Goal: Task Accomplishment & Management: Complete application form

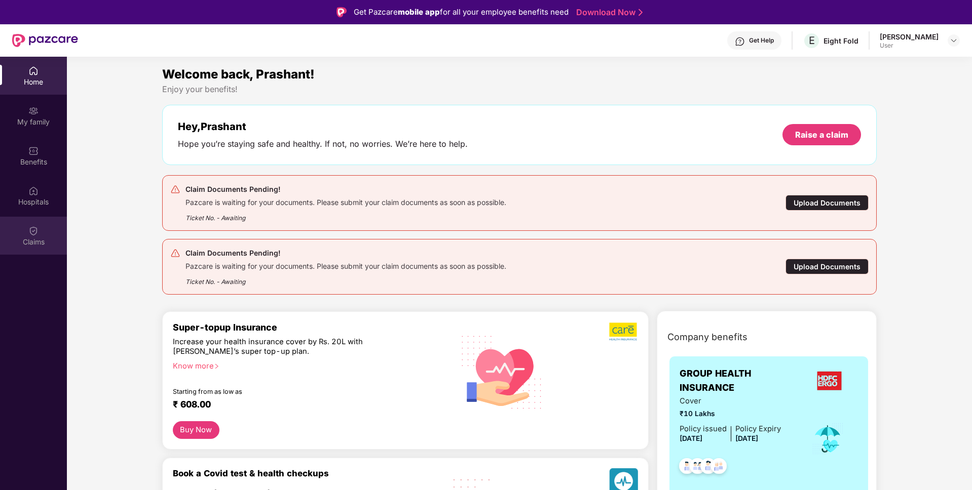
click at [47, 235] on div "Claims" at bounding box center [33, 236] width 67 height 38
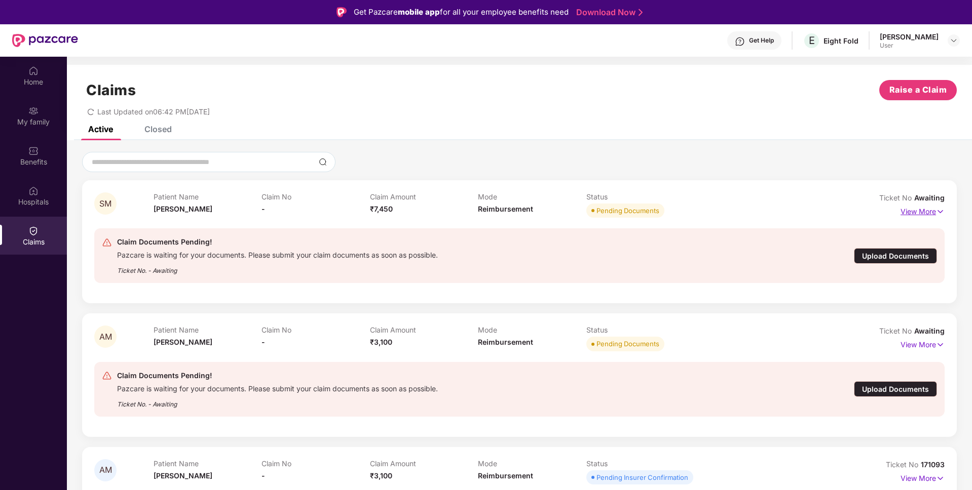
click at [930, 204] on p "View More" at bounding box center [922, 211] width 44 height 14
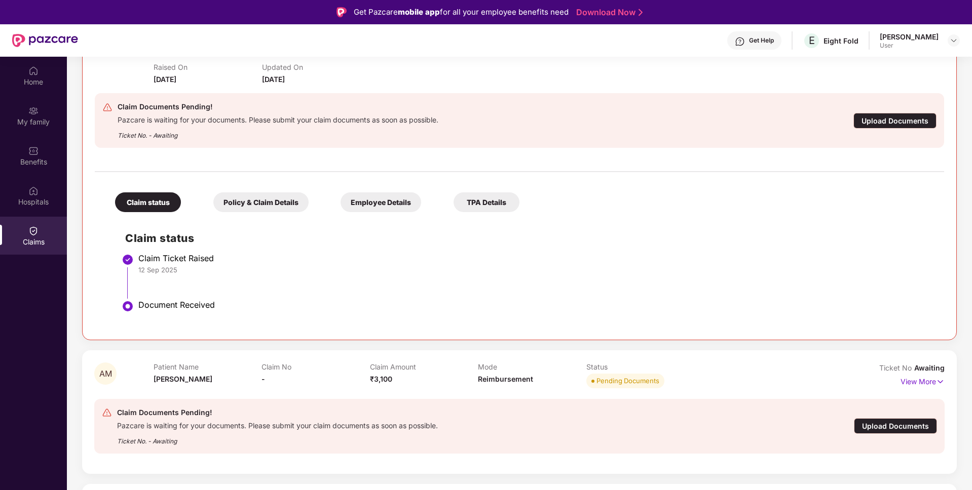
scroll to position [1, 0]
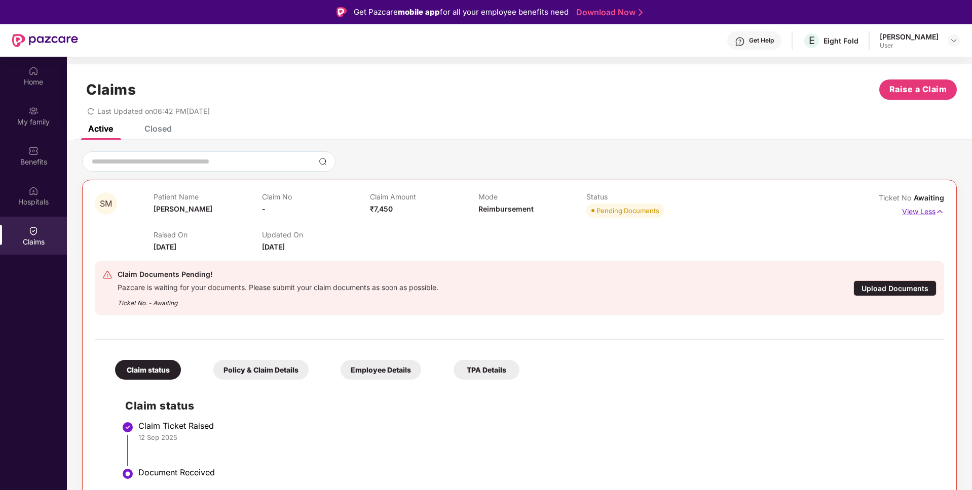
click at [923, 209] on p "View Less" at bounding box center [923, 211] width 42 height 14
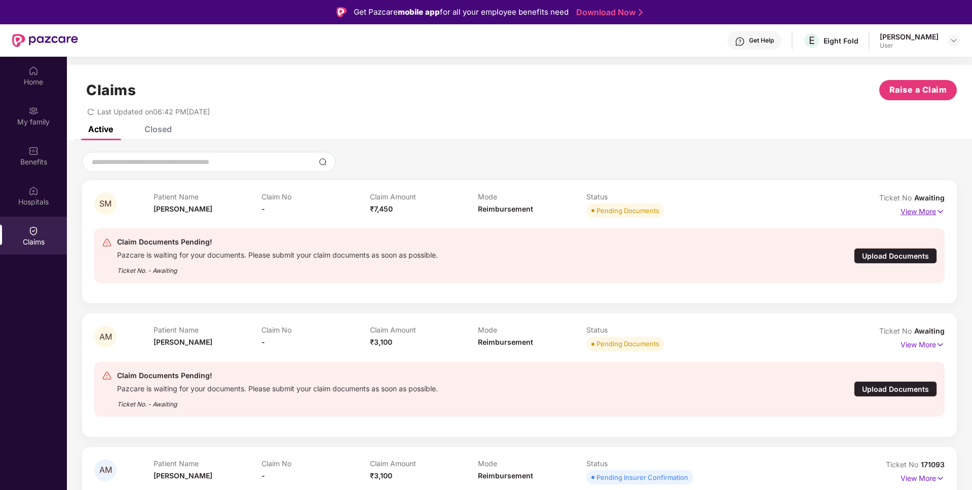
click at [914, 209] on p "View More" at bounding box center [922, 211] width 44 height 14
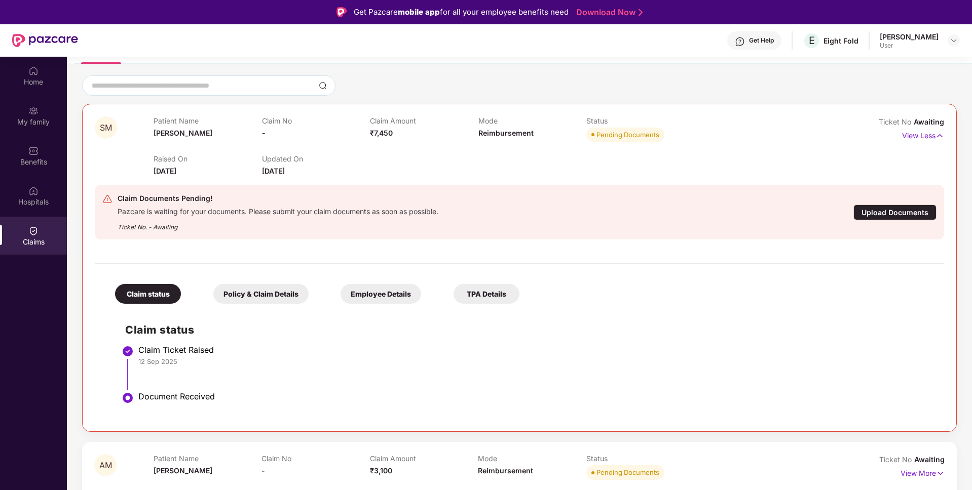
scroll to position [10, 0]
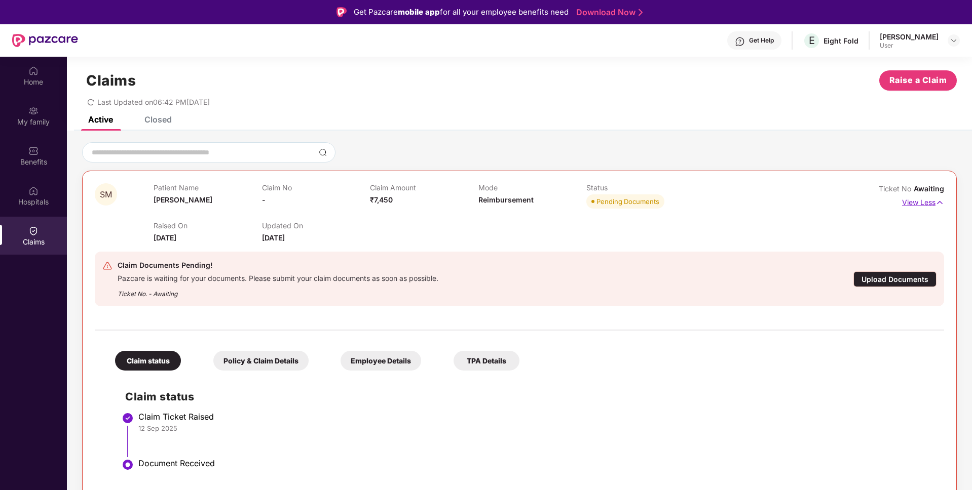
click at [929, 198] on p "View Less" at bounding box center [923, 202] width 42 height 14
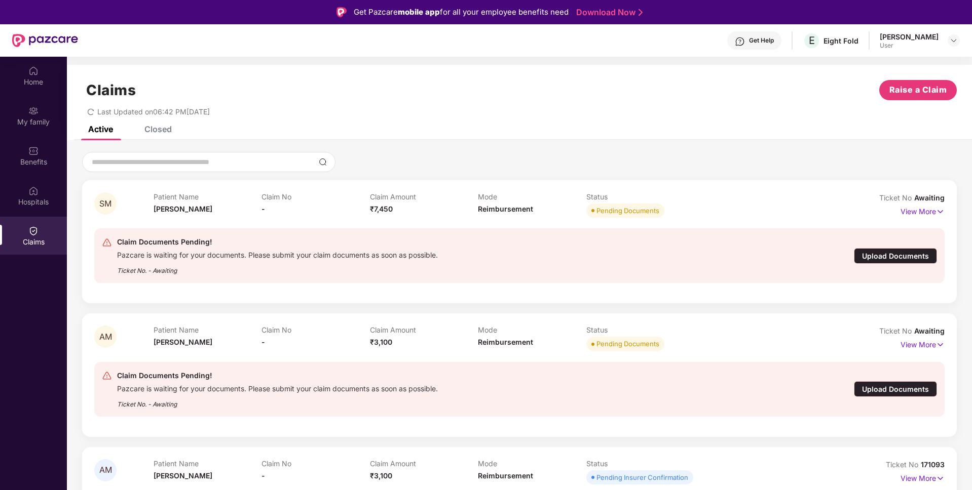
scroll to position [57, 0]
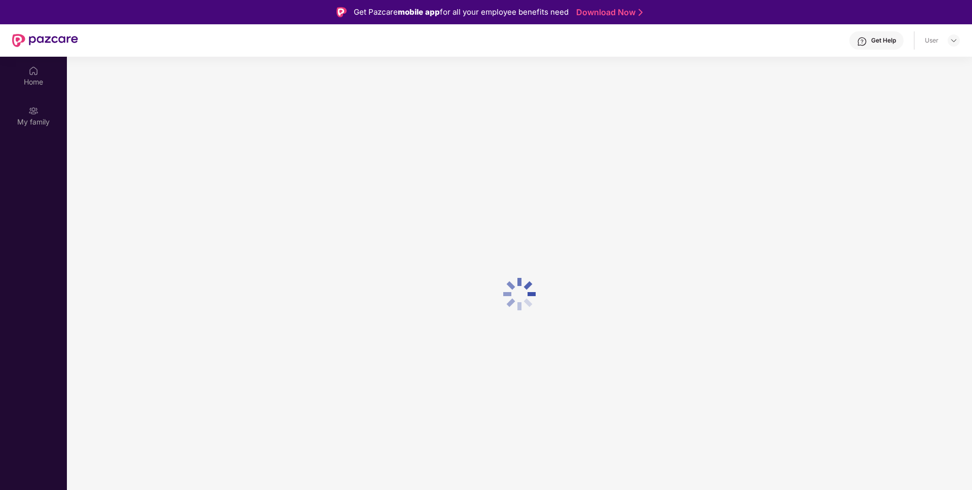
scroll to position [57, 0]
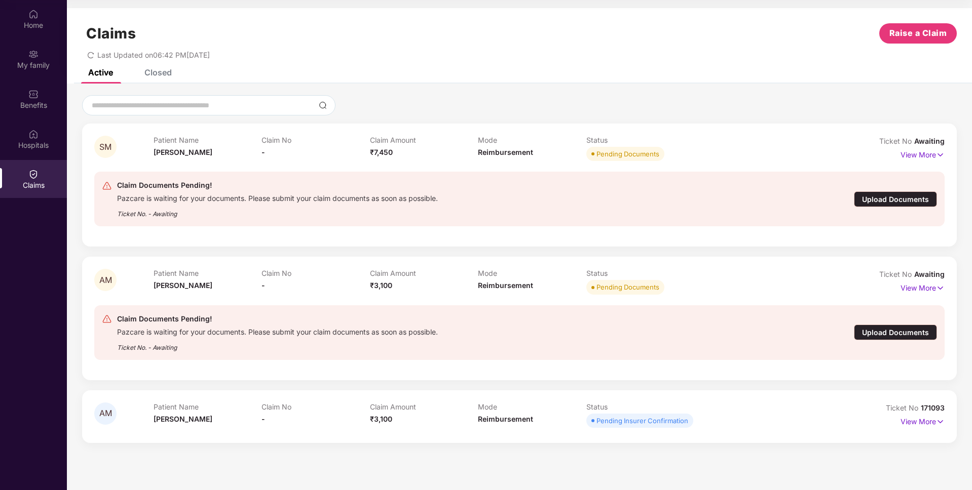
click at [44, 183] on div "Claims" at bounding box center [33, 185] width 67 height 10
click at [888, 200] on div "Upload Documents" at bounding box center [895, 200] width 83 height 16
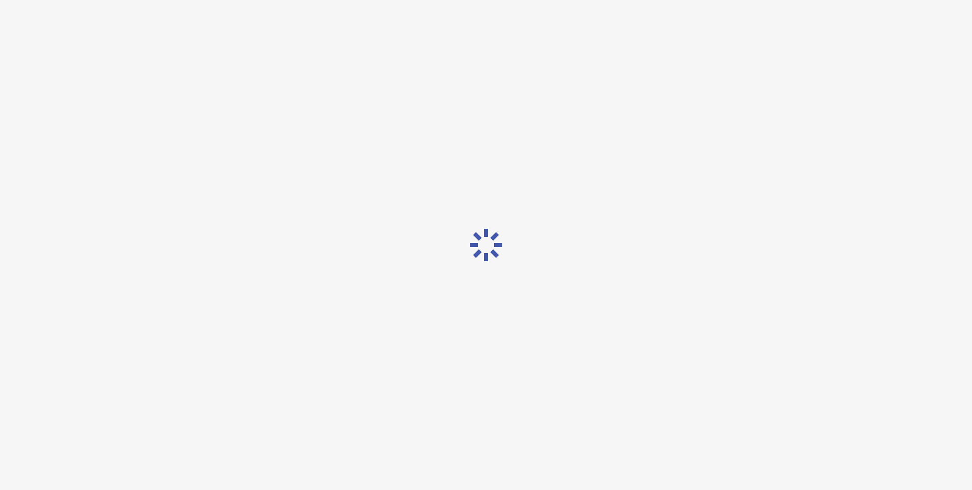
scroll to position [24, 0]
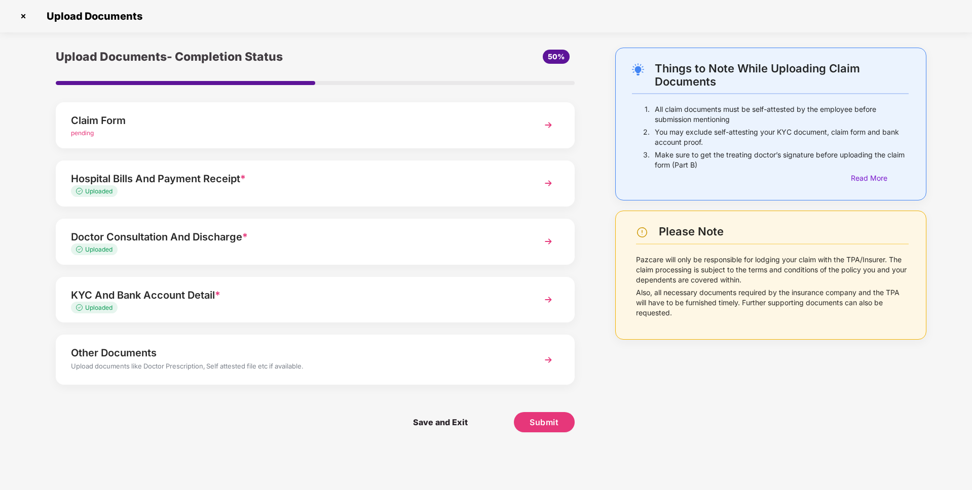
click at [225, 135] on div "pending" at bounding box center [294, 134] width 447 height 10
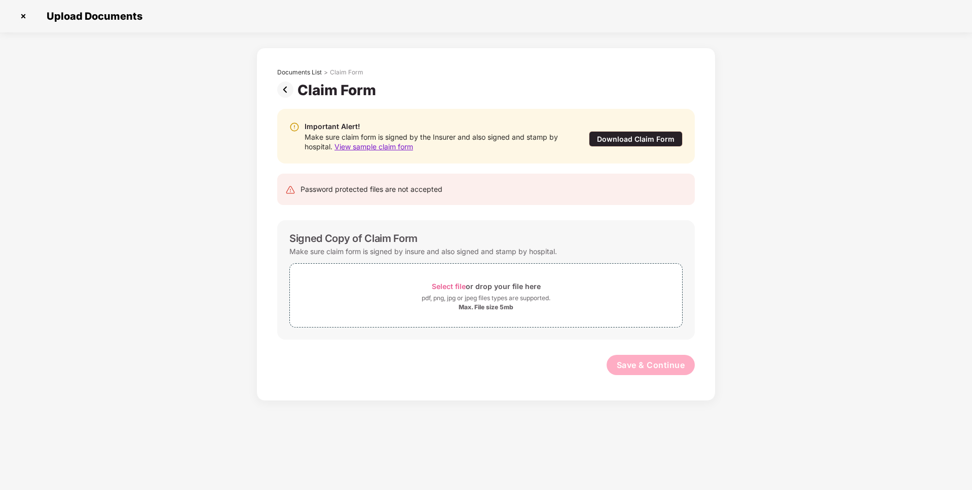
scroll to position [0, 0]
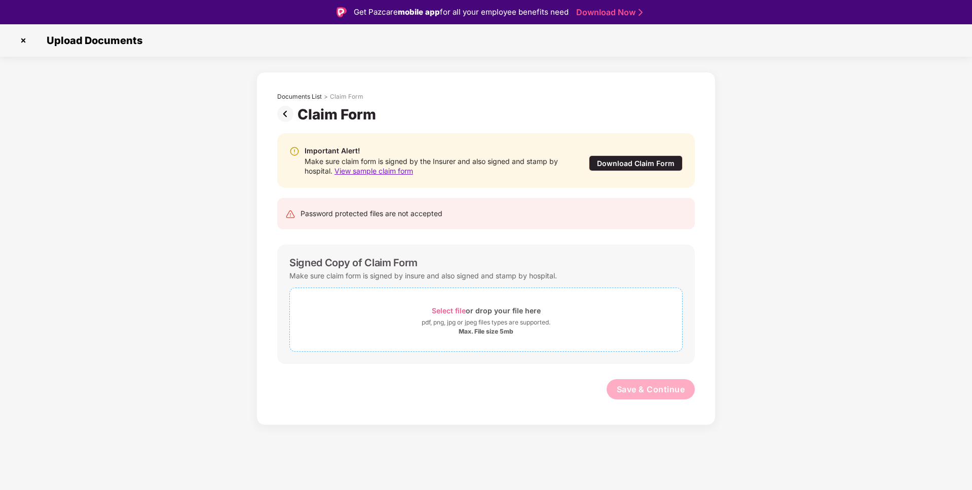
click at [444, 313] on span "Select file" at bounding box center [449, 311] width 34 height 9
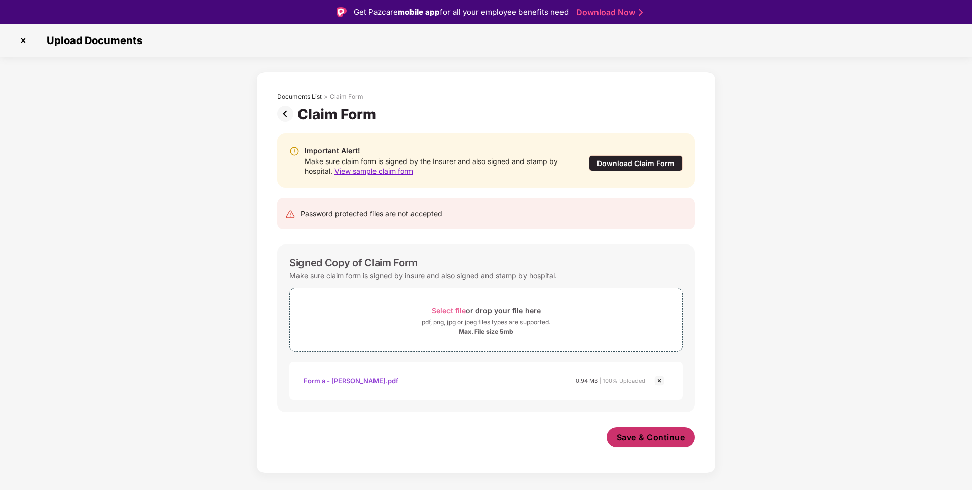
click at [645, 447] on button "Save & Continue" at bounding box center [651, 438] width 89 height 20
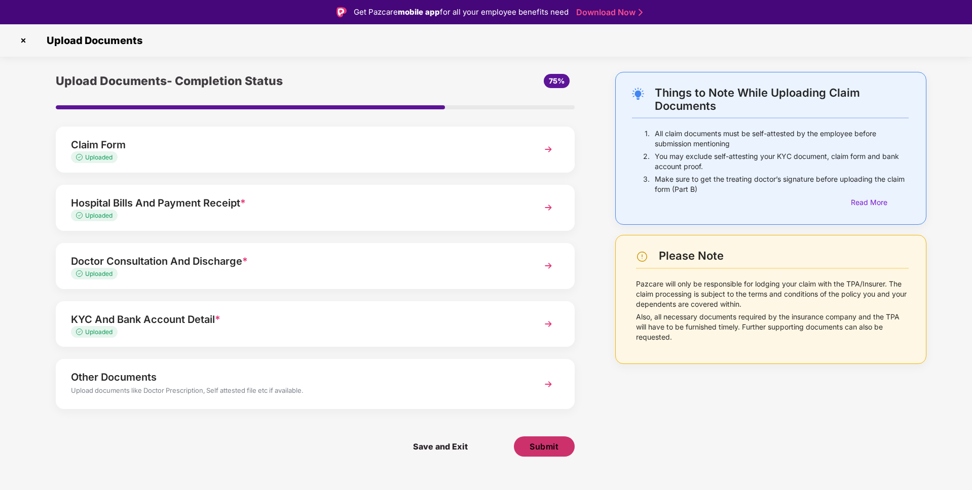
click at [548, 445] on span "Submit" at bounding box center [543, 446] width 29 height 11
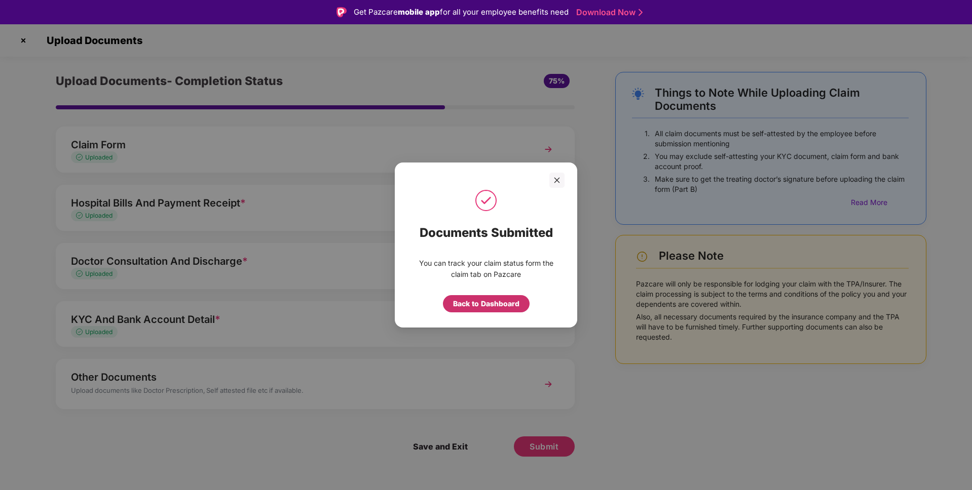
click at [494, 299] on div "Back to Dashboard" at bounding box center [486, 303] width 66 height 11
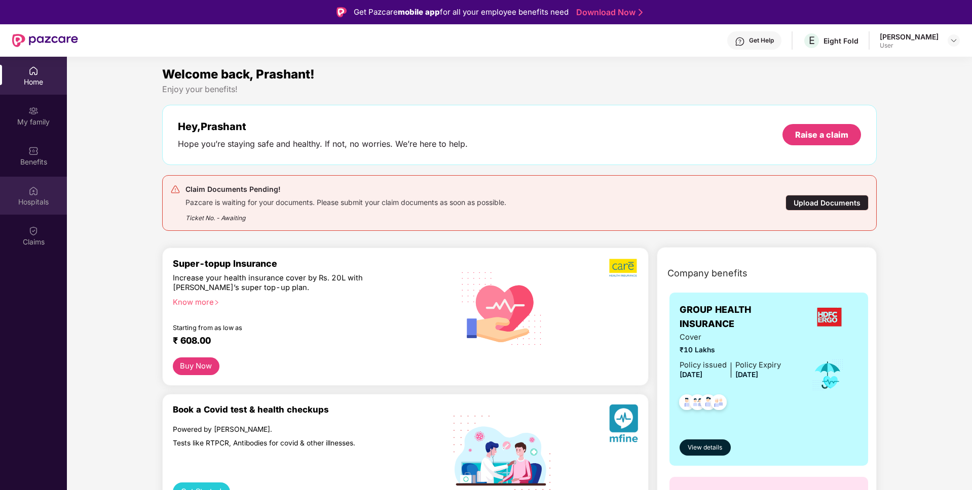
click at [30, 210] on div "Hospitals" at bounding box center [33, 196] width 67 height 38
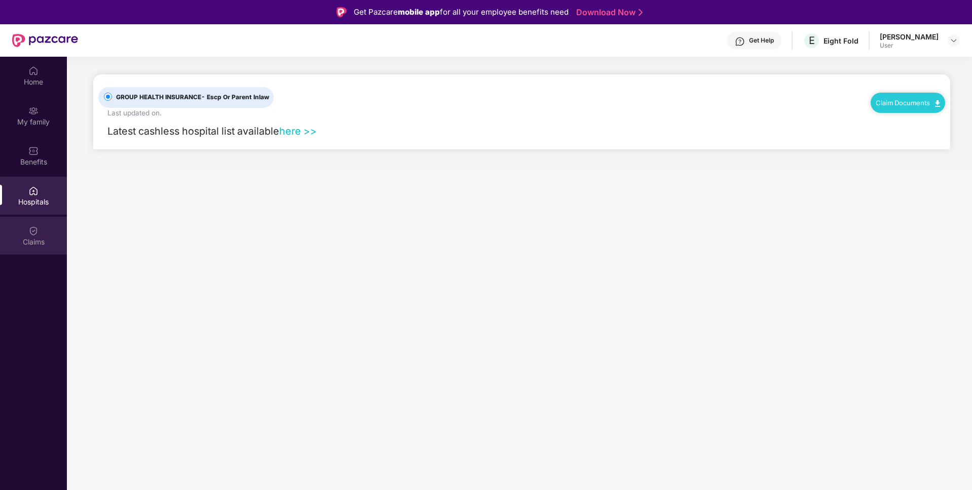
click at [40, 230] on div "Claims" at bounding box center [33, 236] width 67 height 38
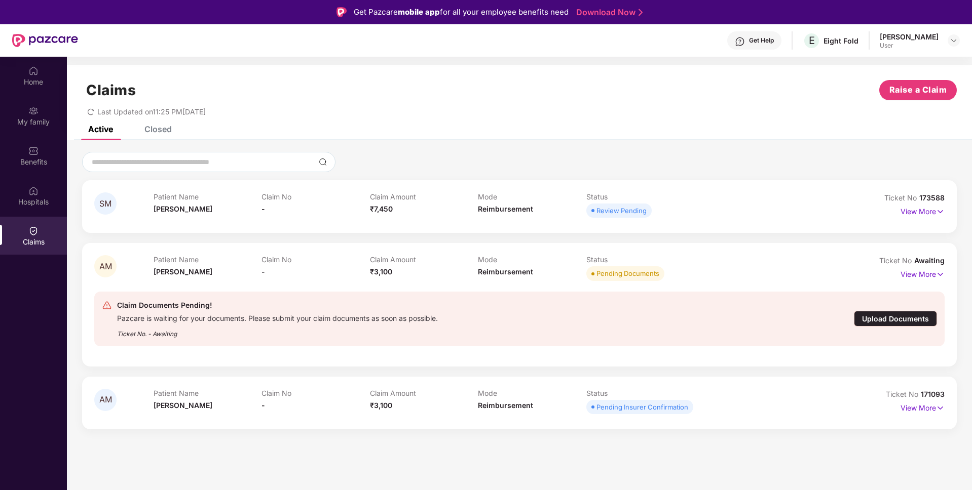
click at [905, 322] on div "Upload Documents" at bounding box center [895, 319] width 83 height 16
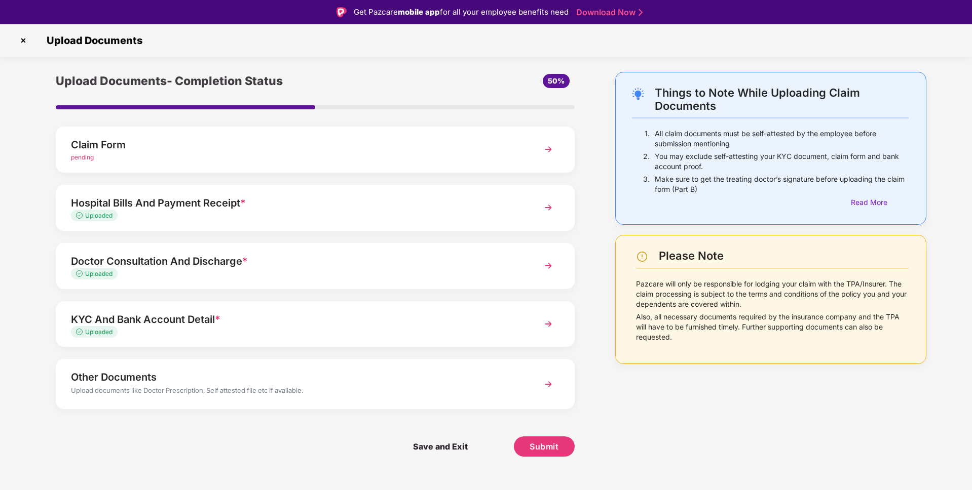
click at [312, 160] on div "pending" at bounding box center [294, 158] width 447 height 10
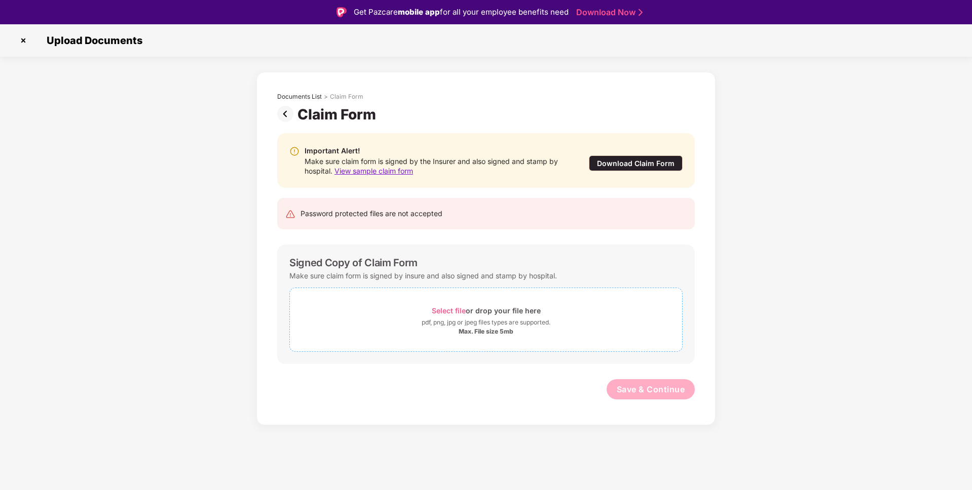
click at [455, 322] on div "pdf, png, jpg or jpeg files types are supported." at bounding box center [486, 323] width 129 height 10
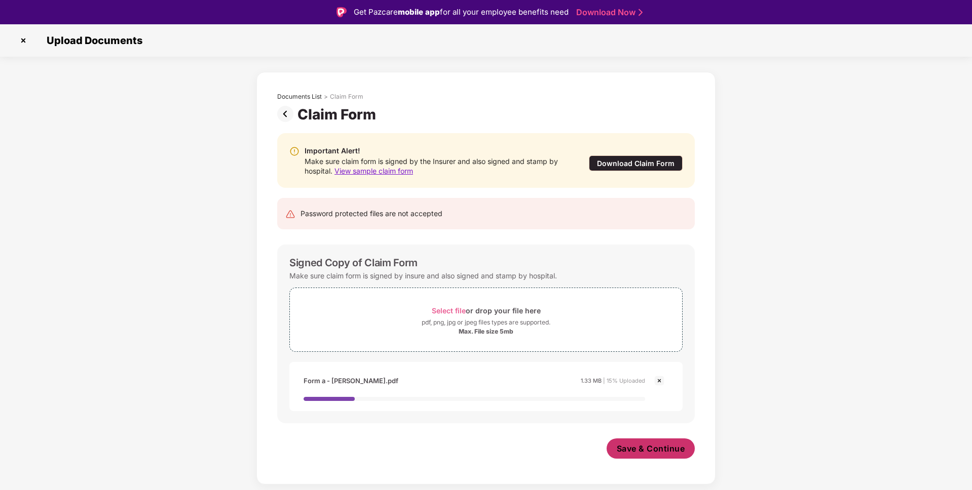
click at [653, 455] on button "Save & Continue" at bounding box center [651, 449] width 89 height 20
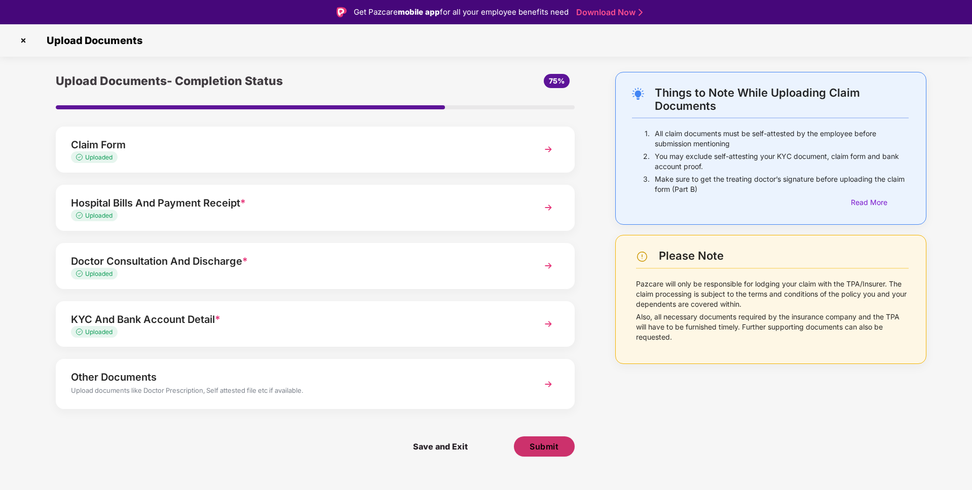
click at [542, 445] on span "Submit" at bounding box center [543, 446] width 29 height 11
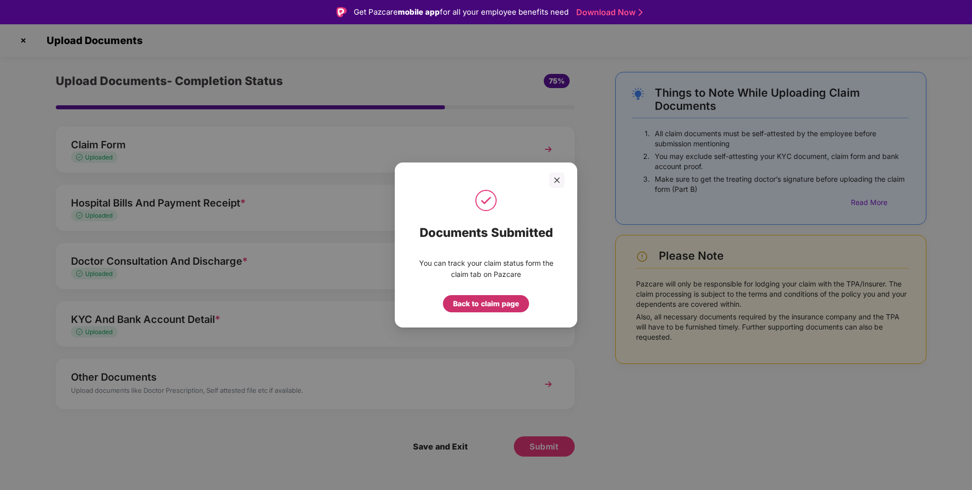
click at [501, 309] on div "Back to claim page" at bounding box center [486, 303] width 66 height 11
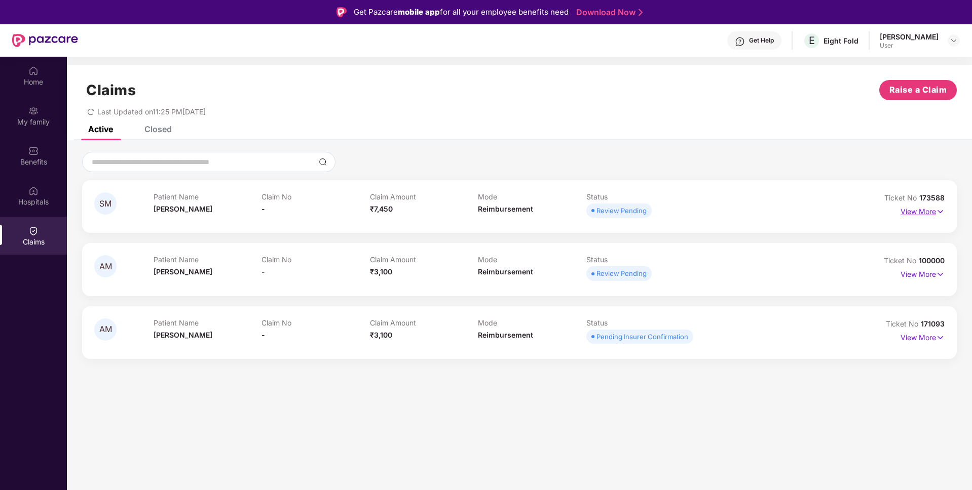
click at [926, 212] on p "View More" at bounding box center [922, 211] width 44 height 14
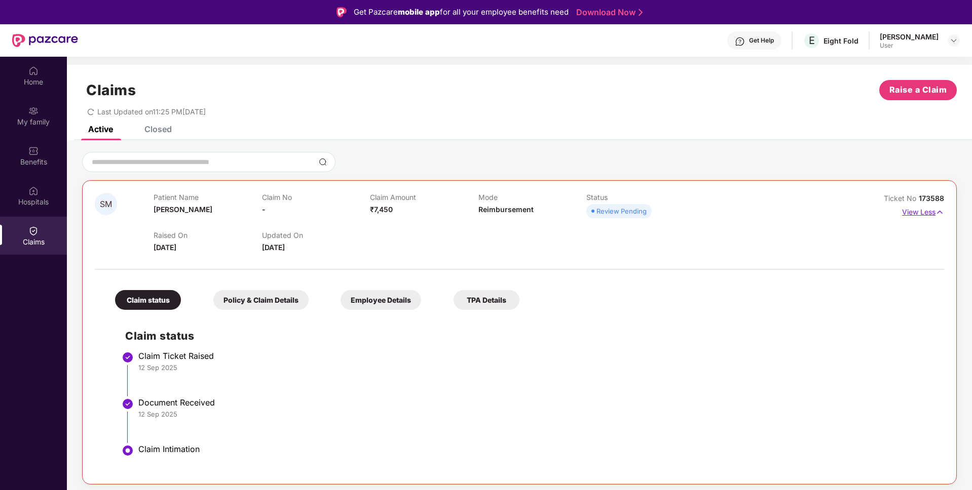
click at [926, 212] on p "View Less" at bounding box center [923, 211] width 42 height 14
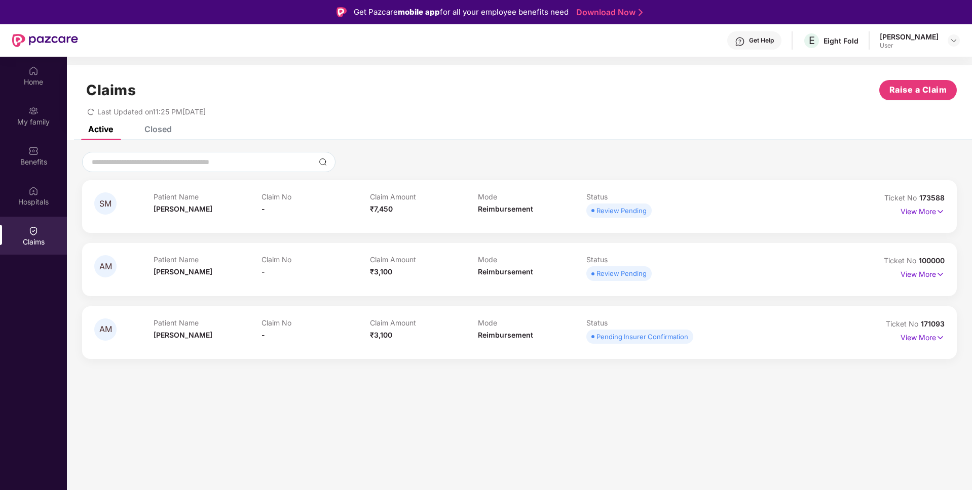
click at [923, 344] on div "View More" at bounding box center [922, 338] width 44 height 16
click at [928, 336] on p "View More" at bounding box center [922, 337] width 44 height 14
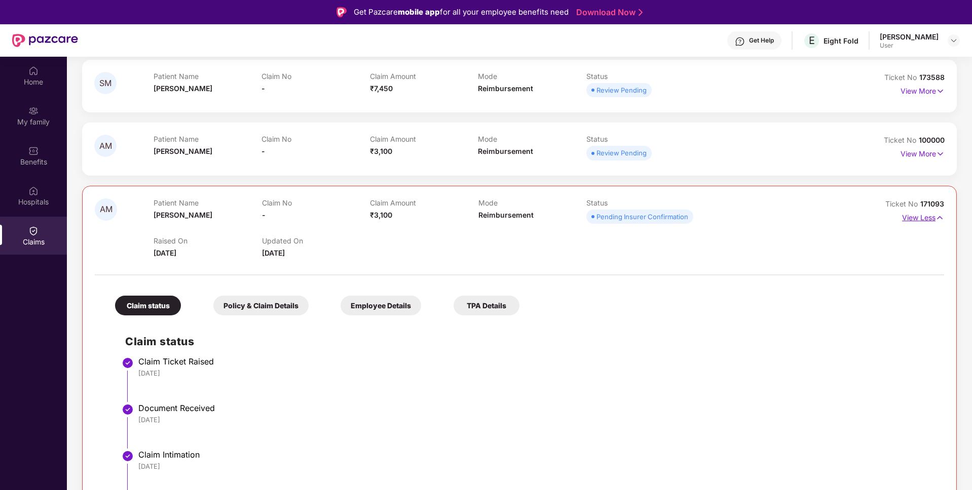
scroll to position [57, 0]
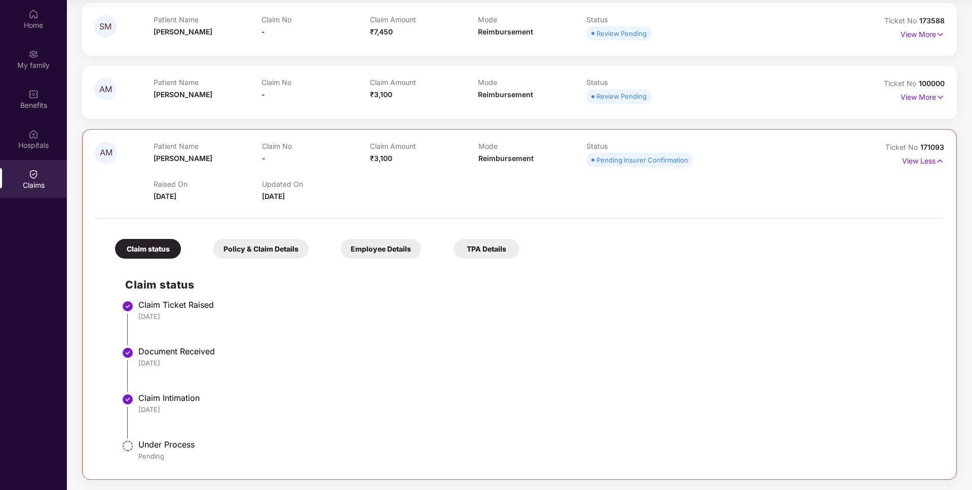
click at [493, 248] on div "TPA Details" at bounding box center [486, 249] width 66 height 20
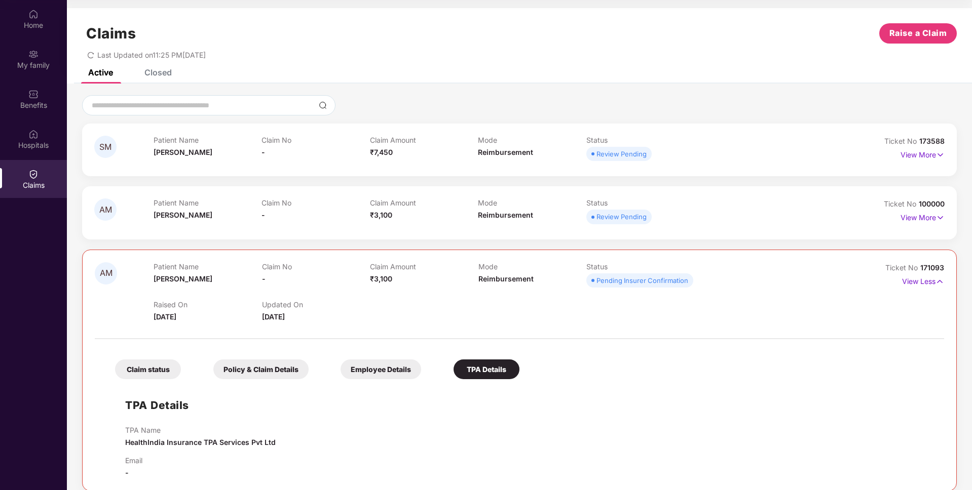
scroll to position [11, 0]
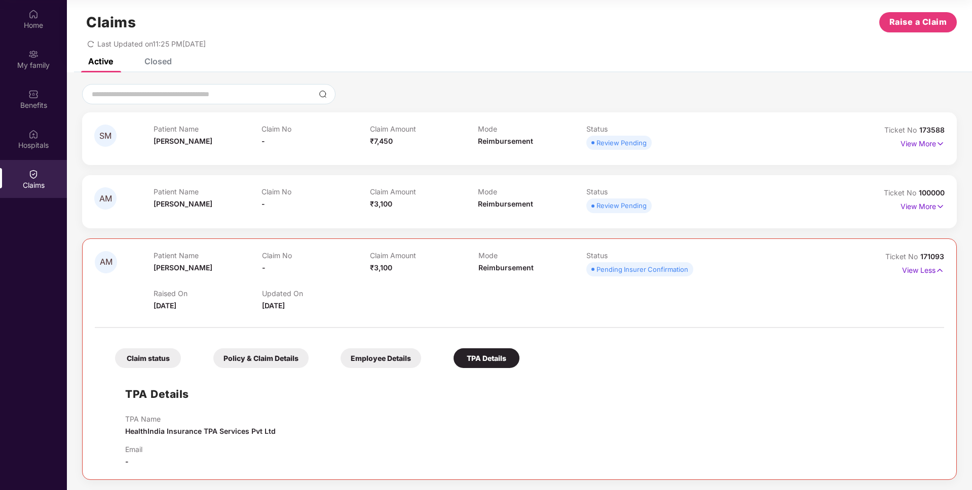
click at [392, 366] on div "Employee Details" at bounding box center [381, 359] width 81 height 20
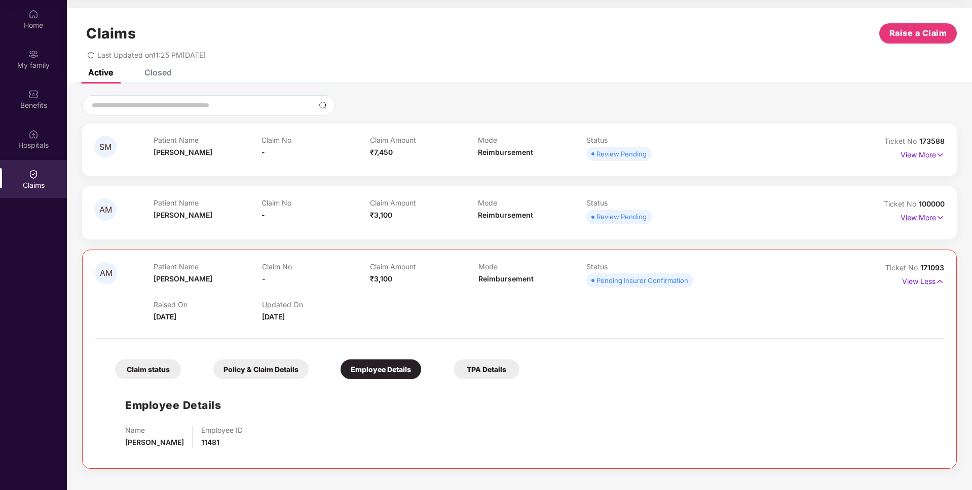
click at [906, 210] on p "View More" at bounding box center [922, 217] width 44 height 14
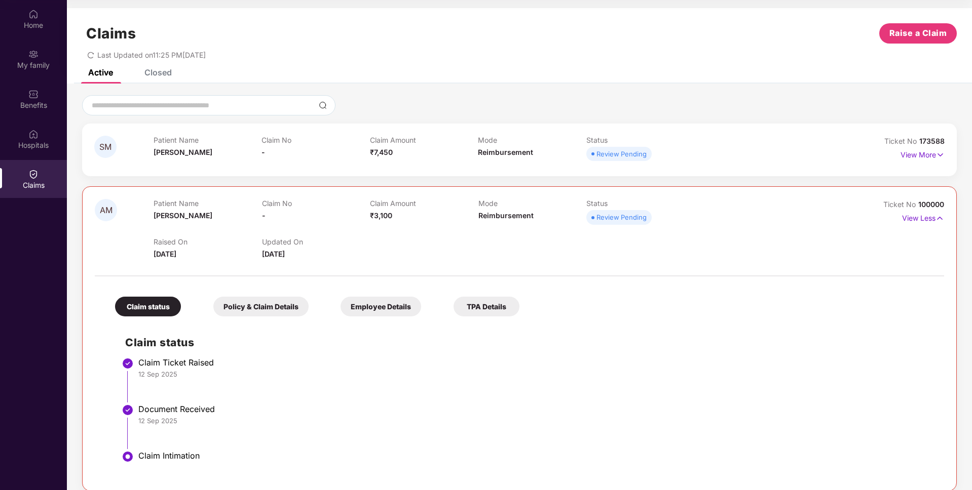
click at [481, 301] on div "TPA Details" at bounding box center [486, 307] width 66 height 20
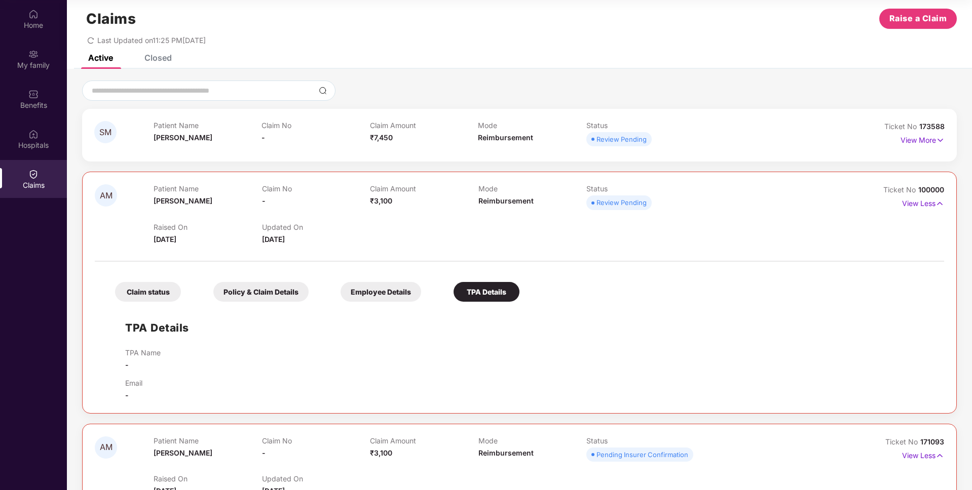
scroll to position [16, 0]
click at [922, 139] on p "View More" at bounding box center [922, 138] width 44 height 14
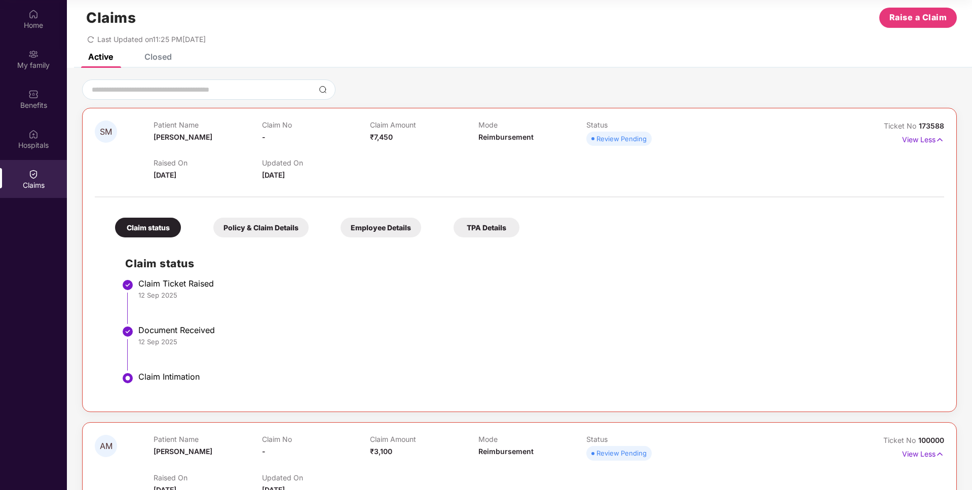
click at [481, 219] on div "TPA Details" at bounding box center [486, 228] width 66 height 20
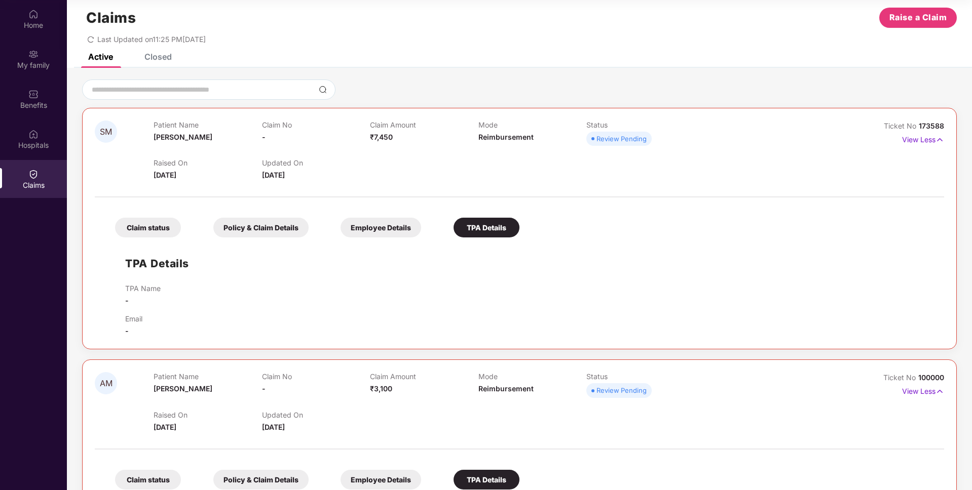
click at [404, 218] on div "Employee Details" at bounding box center [381, 228] width 81 height 20
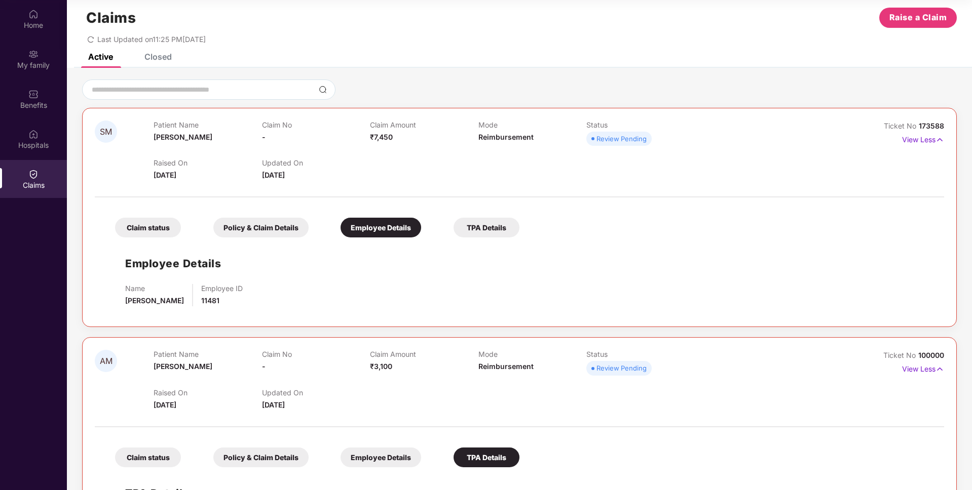
click at [280, 232] on div "Policy & Claim Details" at bounding box center [260, 228] width 95 height 20
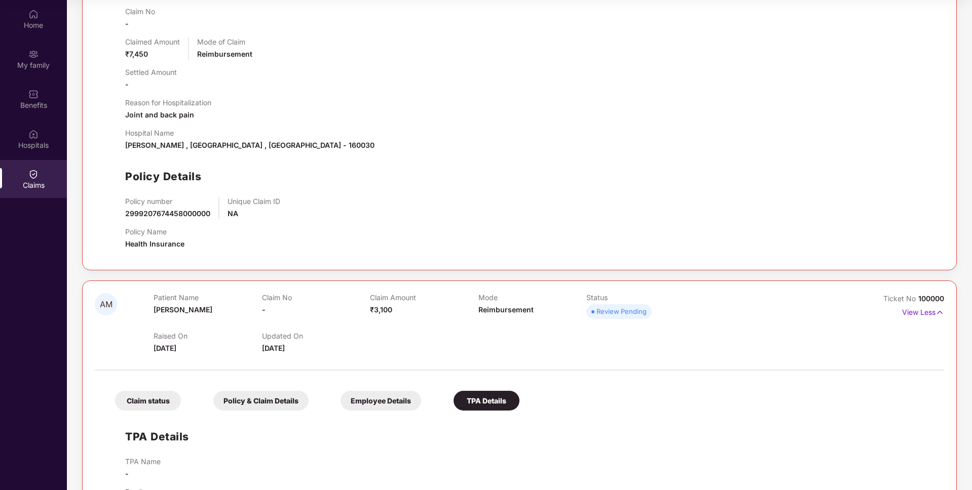
scroll to position [0, 0]
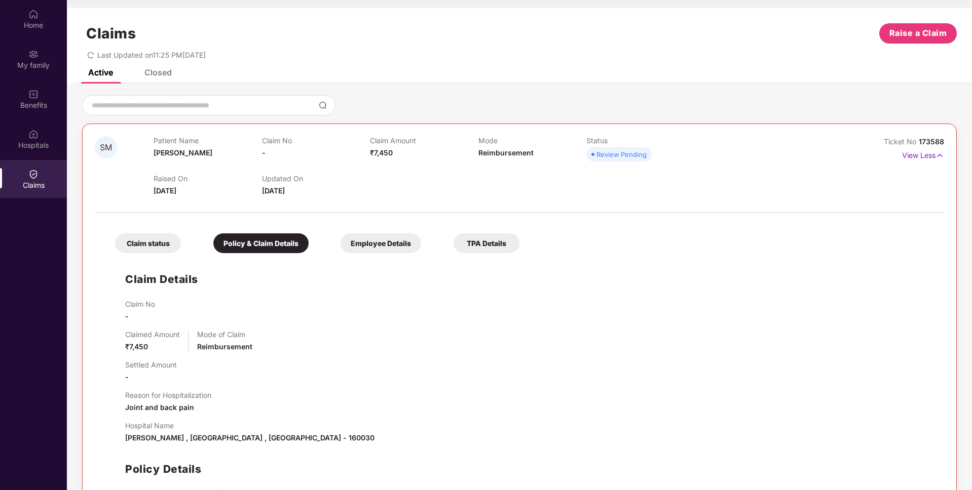
click at [420, 267] on div "Claim Details Claim No - Claimed Amount ₹7,450 Mode of Claim Reimbursement Sett…" at bounding box center [519, 404] width 829 height 292
click at [34, 12] on img at bounding box center [33, 14] width 10 height 10
